Goal: Book appointment/travel/reservation

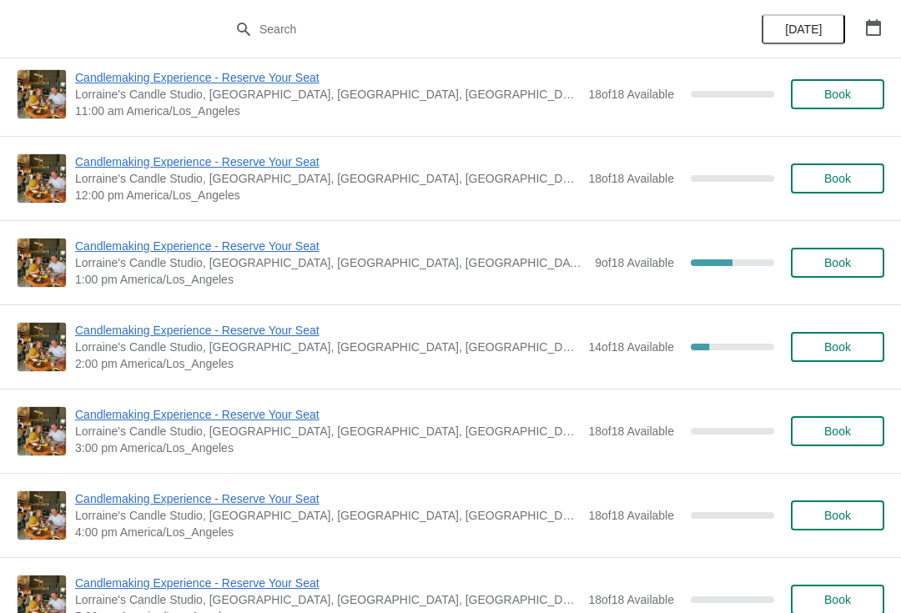
scroll to position [1000, 0]
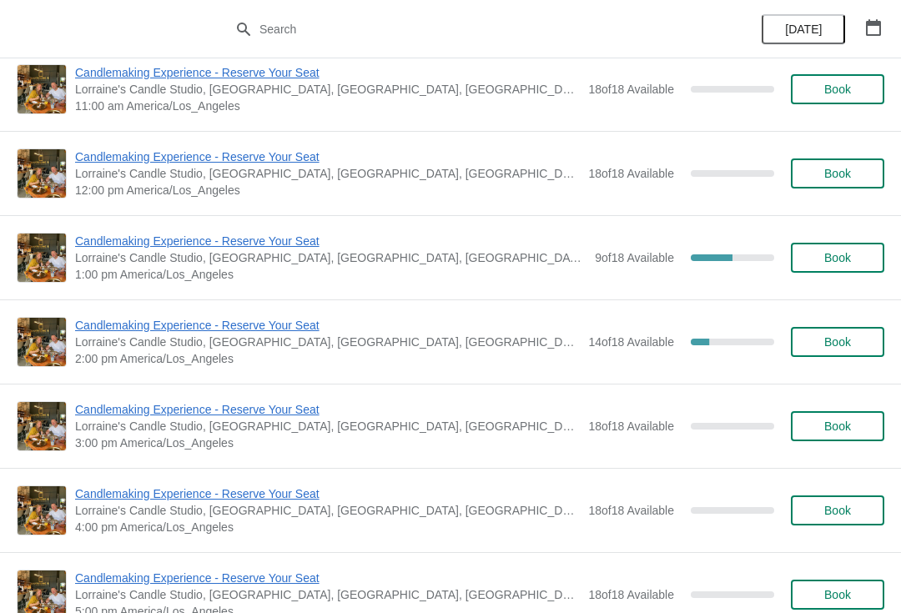
click at [846, 422] on span "Book" at bounding box center [837, 426] width 27 height 13
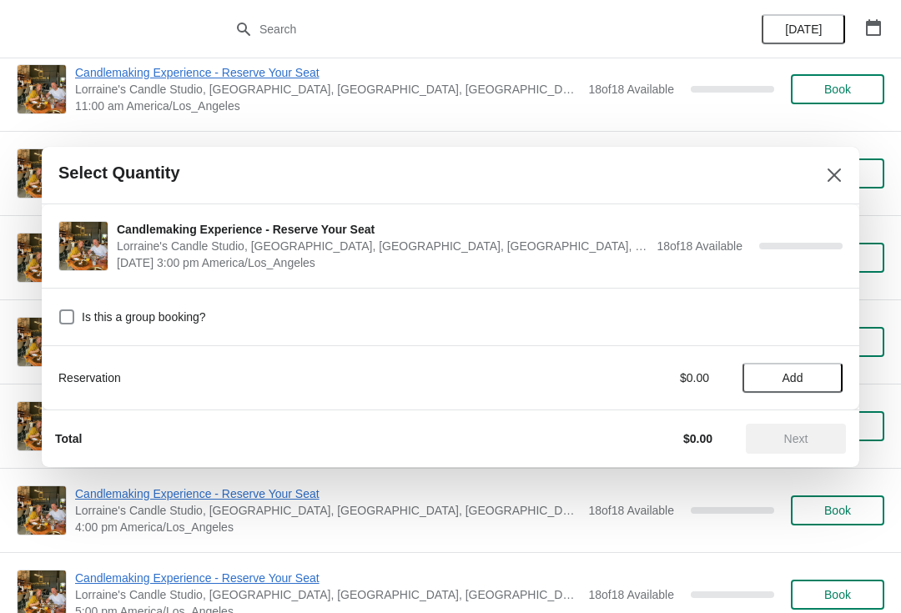
click at [792, 382] on span "Add" at bounding box center [793, 377] width 21 height 13
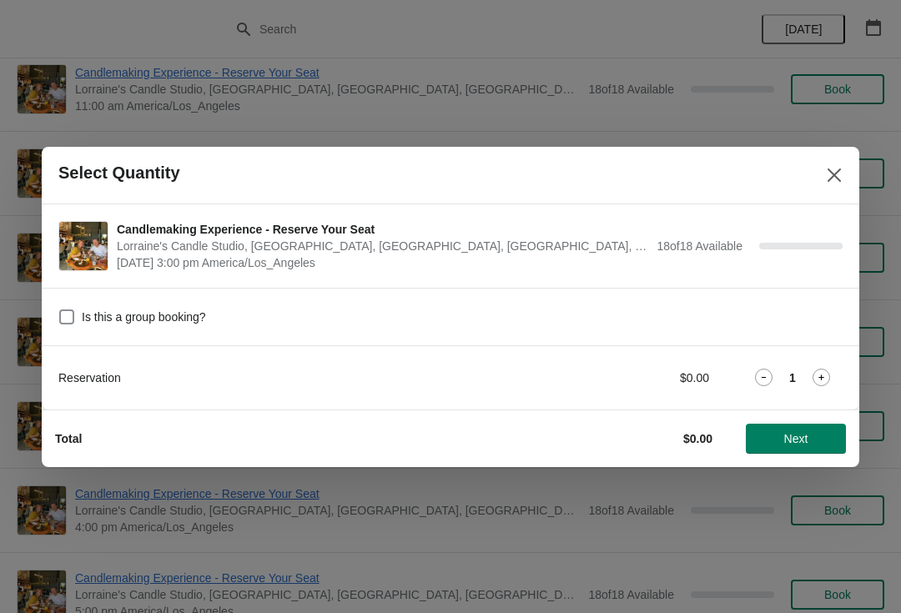
click at [823, 381] on icon at bounding box center [822, 378] width 18 height 18
click at [818, 379] on icon at bounding box center [822, 378] width 18 height 18
click at [785, 438] on span "Next" at bounding box center [796, 438] width 24 height 13
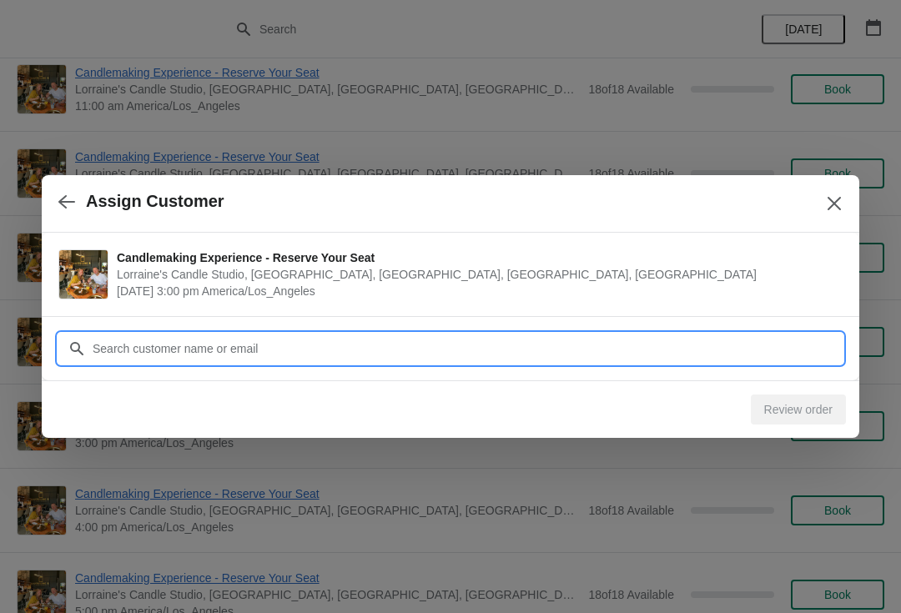
click at [565, 355] on input "Customer" at bounding box center [467, 349] width 751 height 30
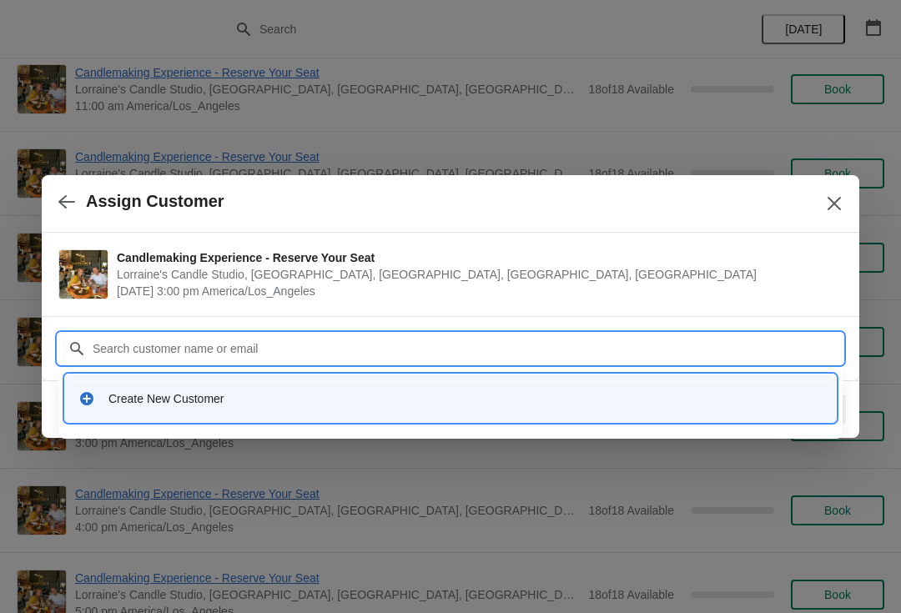
click at [236, 395] on div "Create New Customer" at bounding box center [465, 398] width 714 height 17
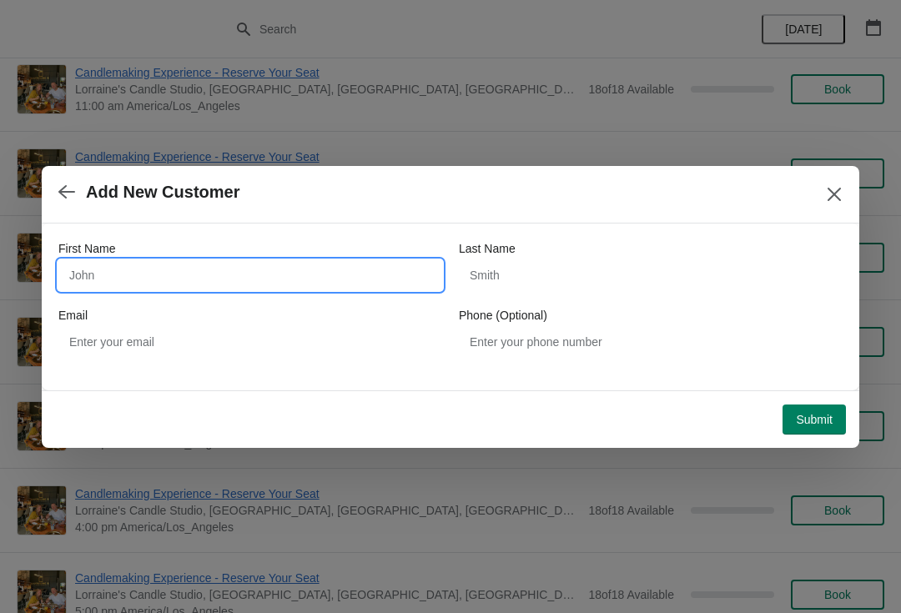
click at [320, 270] on input "First Name" at bounding box center [250, 275] width 384 height 30
type input "[PERSON_NAME]"
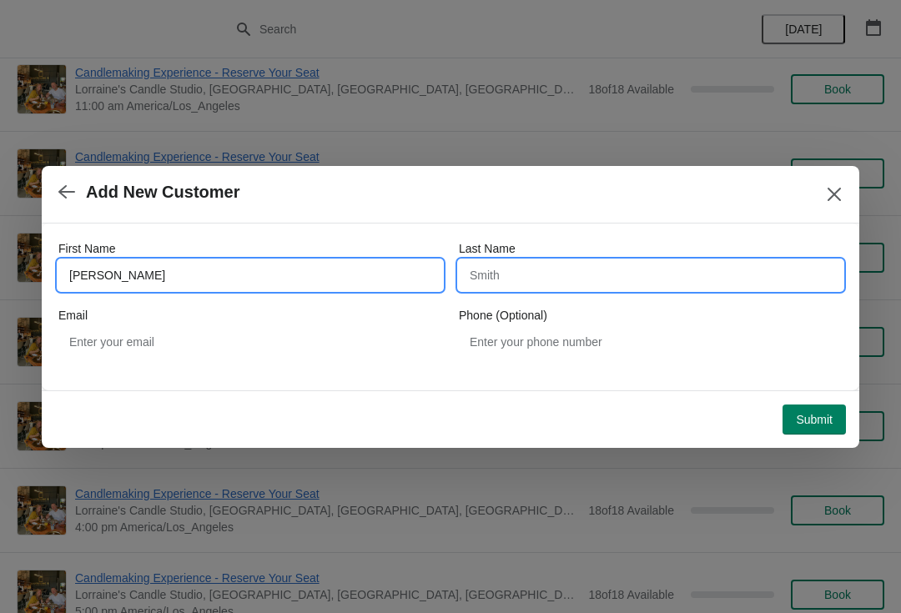
click at [511, 281] on input "Last Name" at bounding box center [651, 275] width 384 height 30
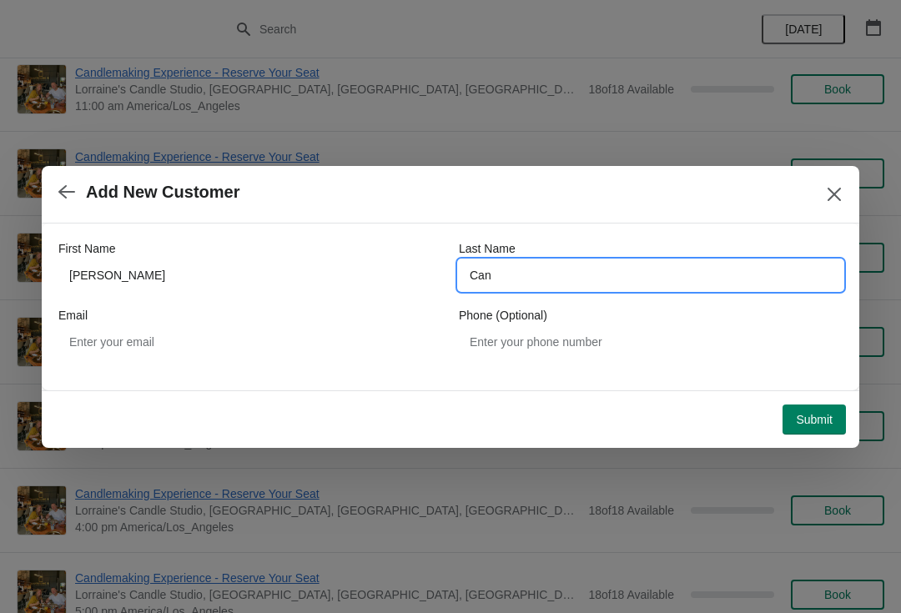
type input "Can"
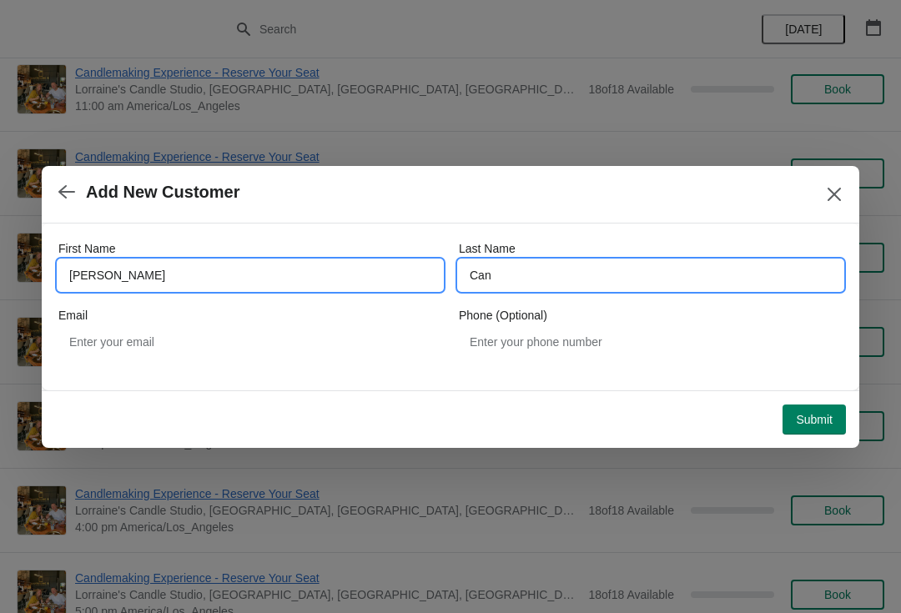
click at [139, 274] on input "[PERSON_NAME]" at bounding box center [250, 275] width 384 height 30
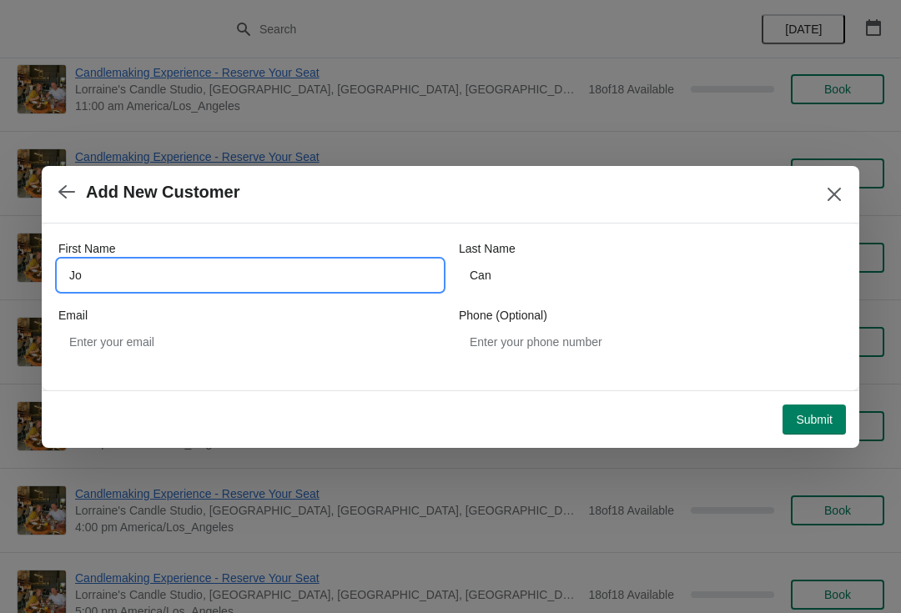
type input "J"
type input "[PERSON_NAME]"
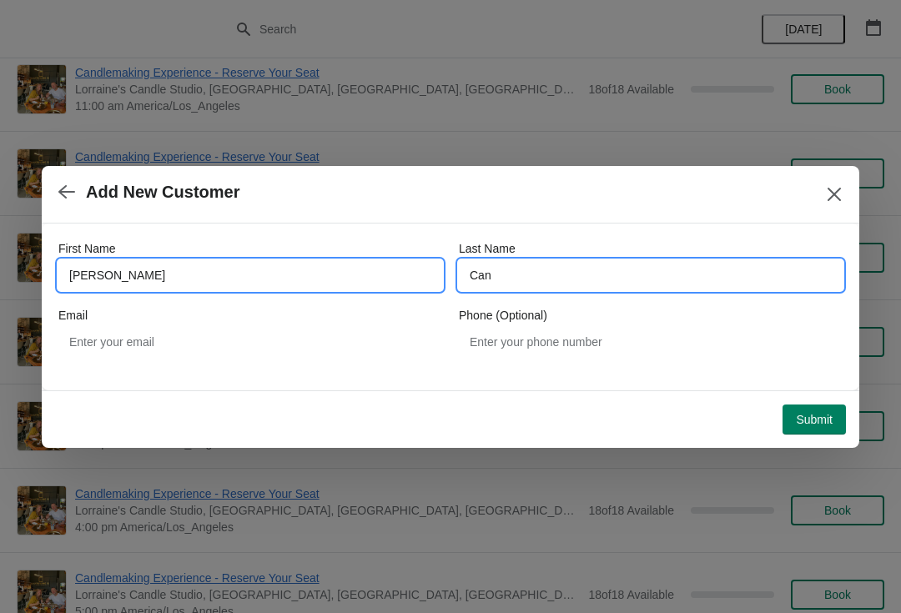
click at [555, 282] on input "Can" at bounding box center [651, 275] width 384 height 30
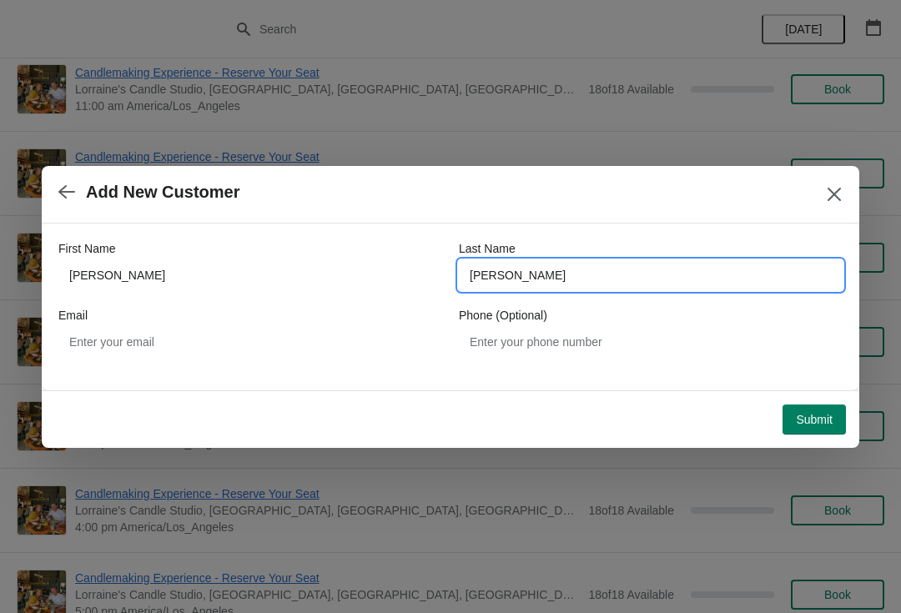
type input "[PERSON_NAME]"
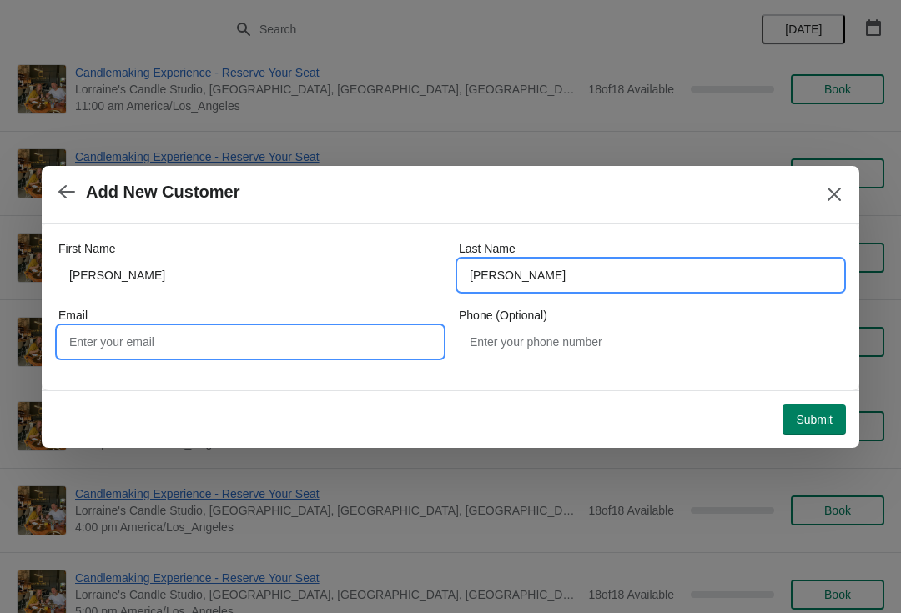
click at [158, 347] on input "Email" at bounding box center [250, 342] width 384 height 30
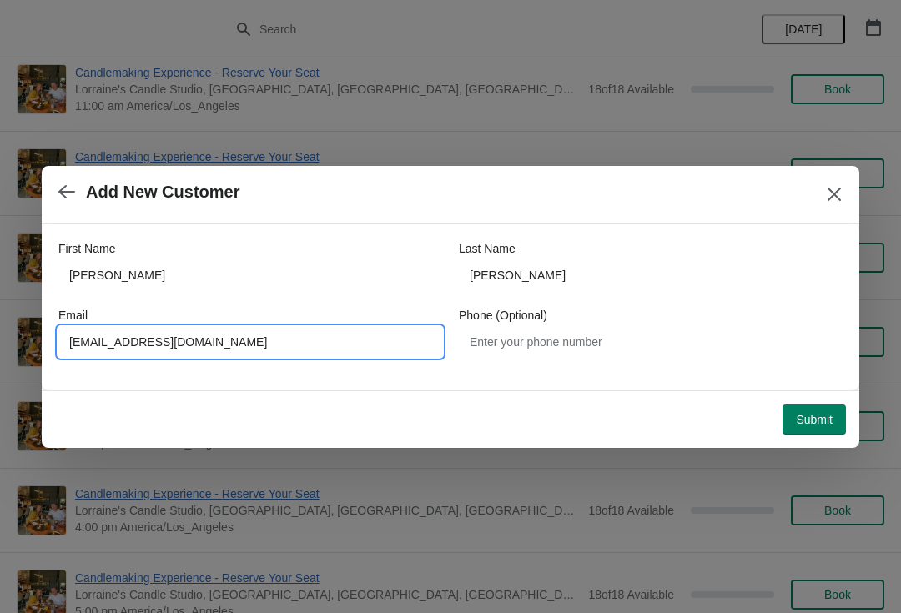
type input "[EMAIL_ADDRESS][DOMAIN_NAME]"
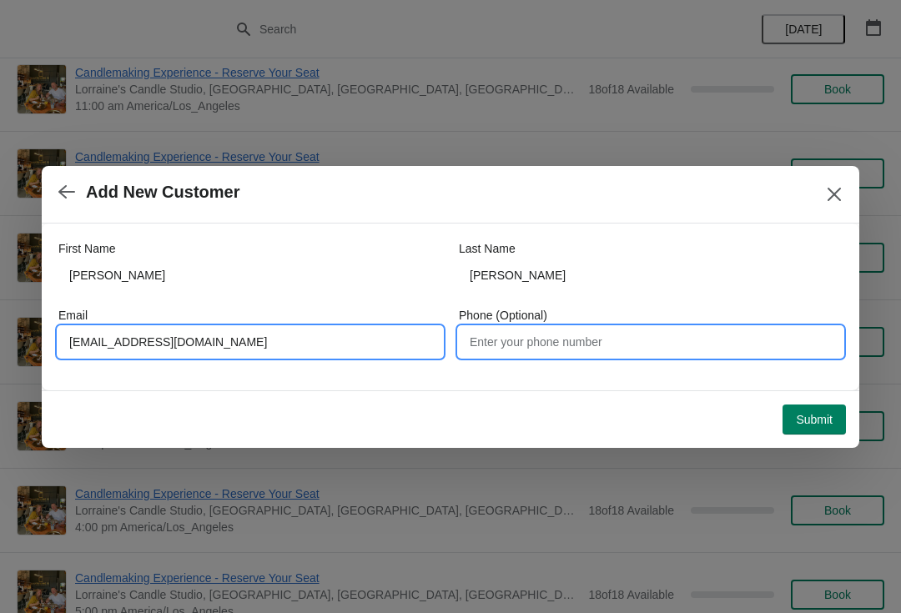
click at [557, 348] on input "Phone (Optional)" at bounding box center [651, 342] width 384 height 30
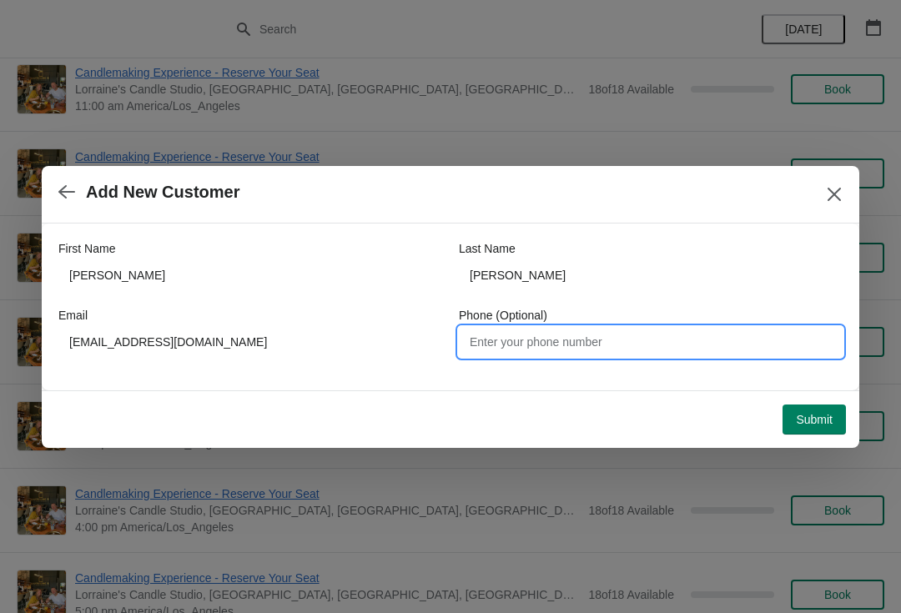
click at [824, 416] on span "Submit" at bounding box center [814, 419] width 37 height 13
